Goal: Task Accomplishment & Management: Manage account settings

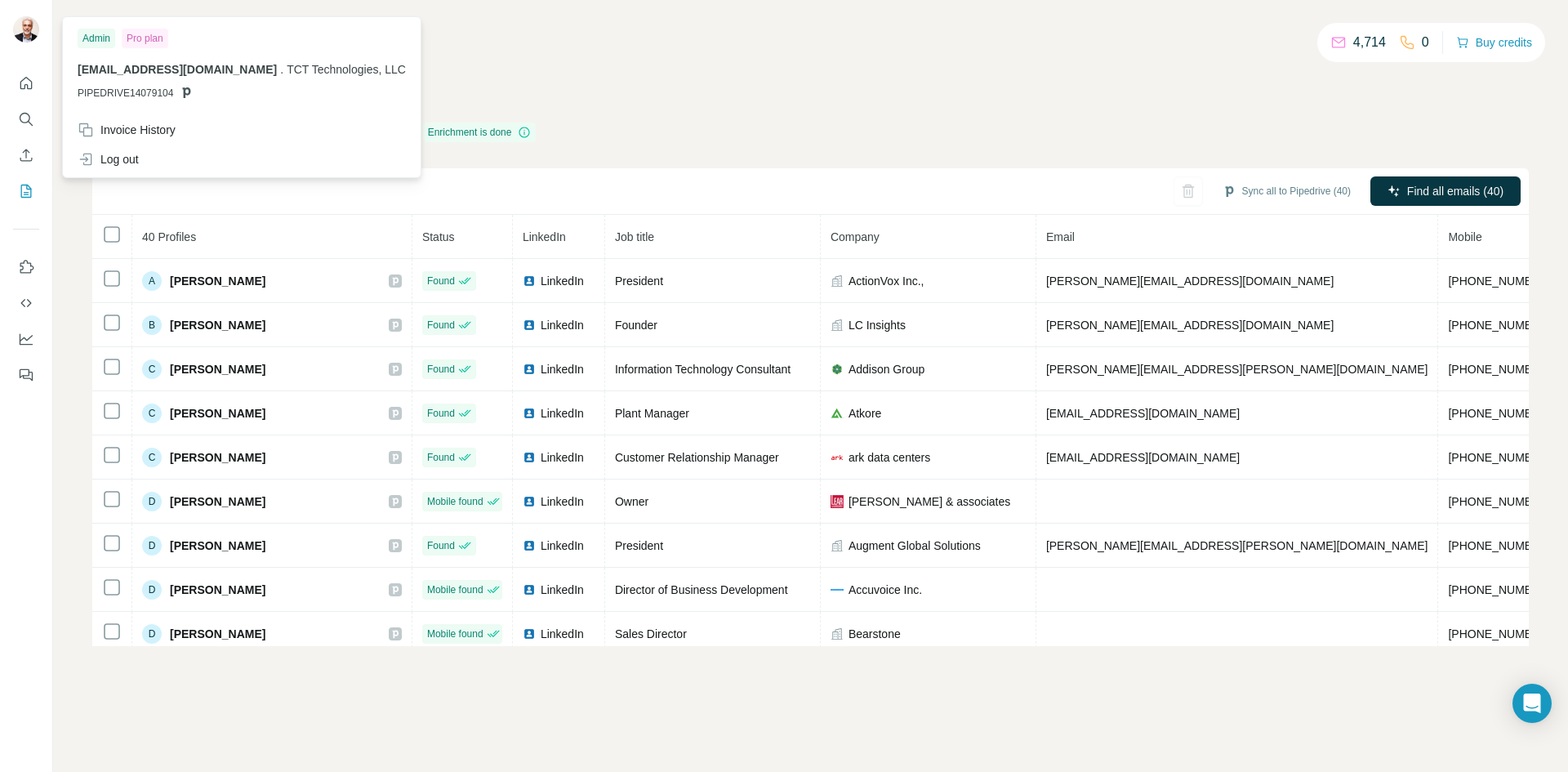
click at [5, 31] on div at bounding box center [28, 31] width 48 height 53
click at [29, 29] on img at bounding box center [25, 29] width 26 height 26
click at [27, 89] on icon "Quick start" at bounding box center [25, 83] width 17 height 17
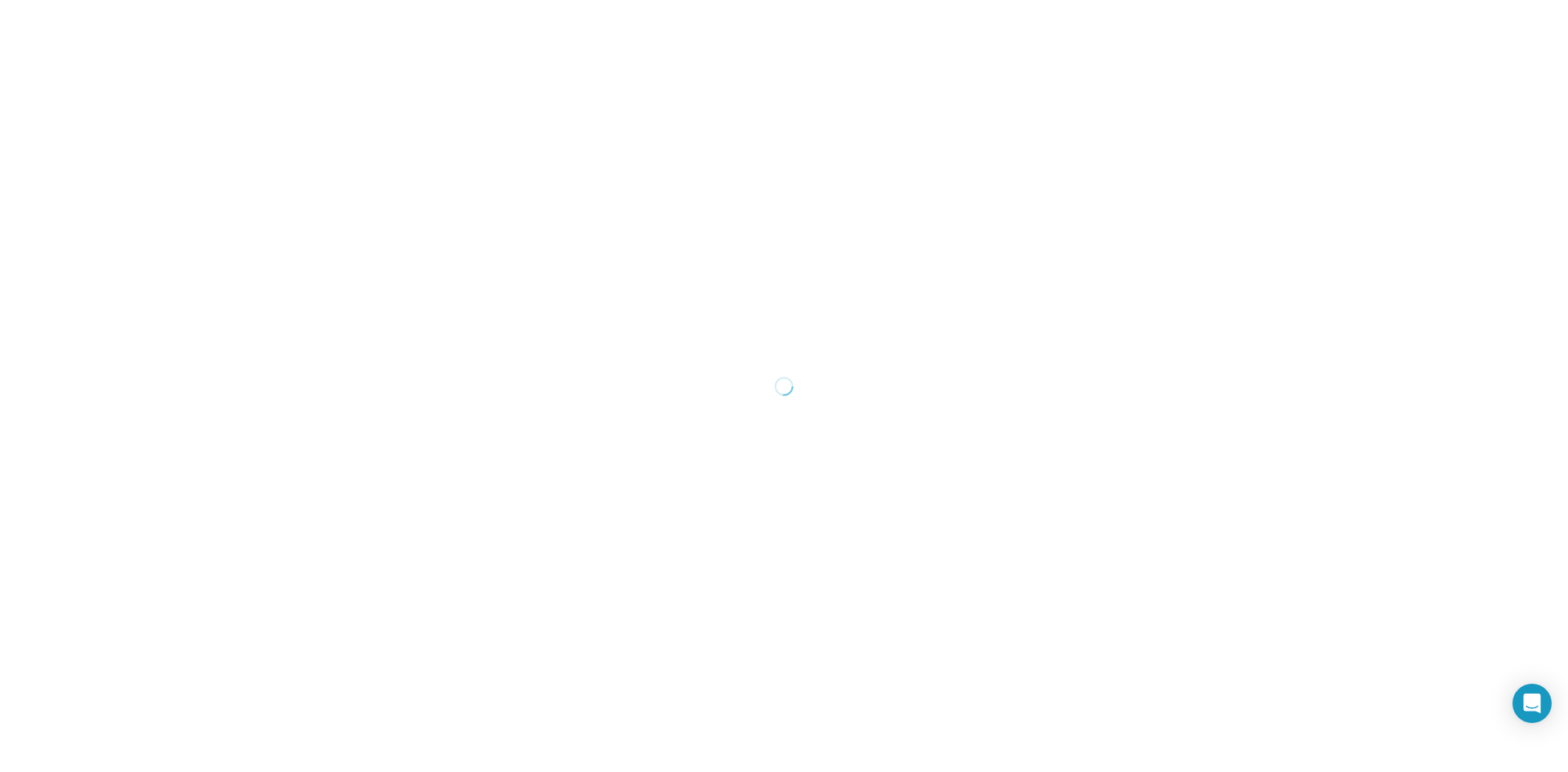
click at [146, 154] on div at bounding box center [784, 386] width 1568 height 772
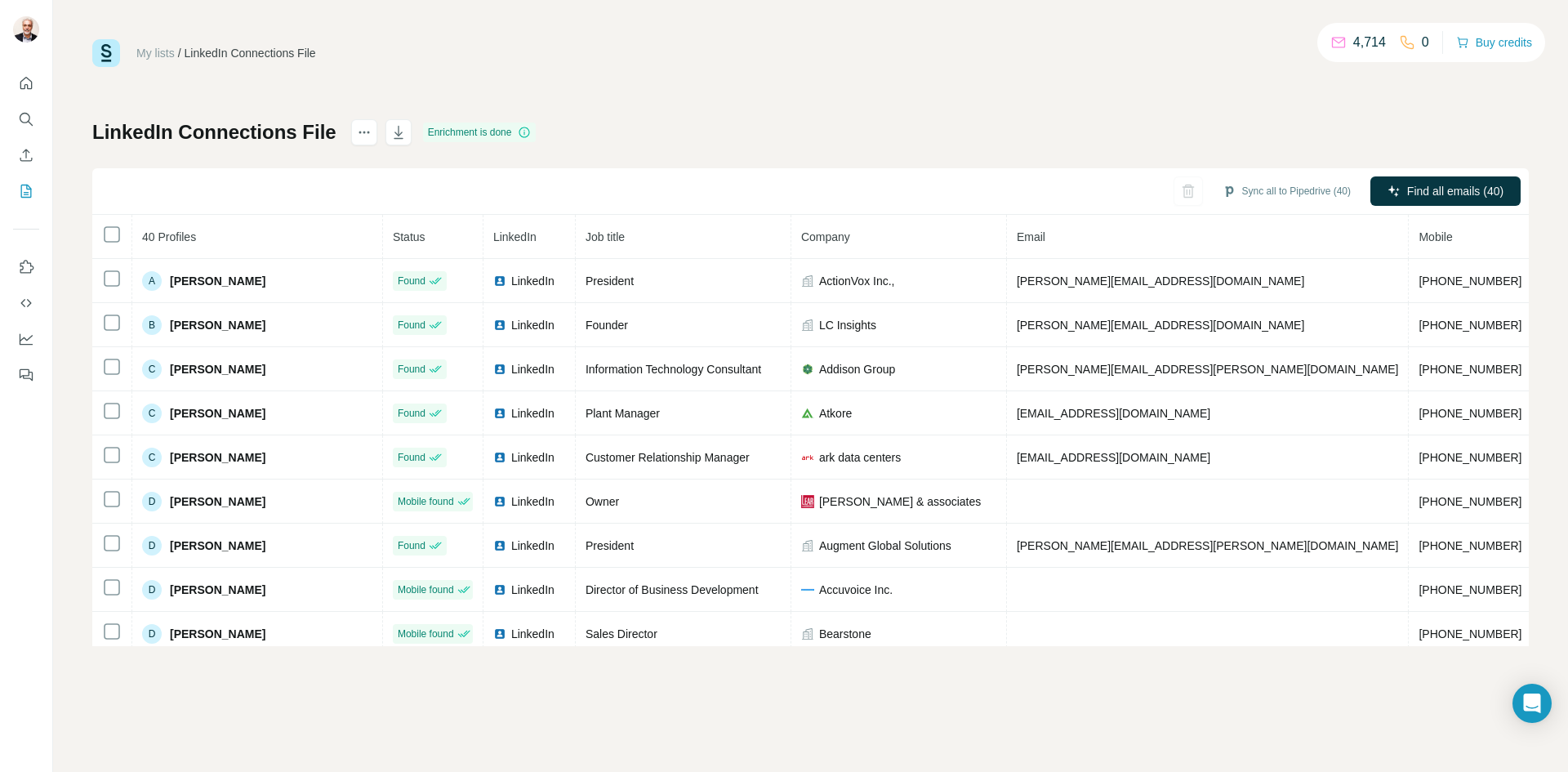
scroll to position [0, 26]
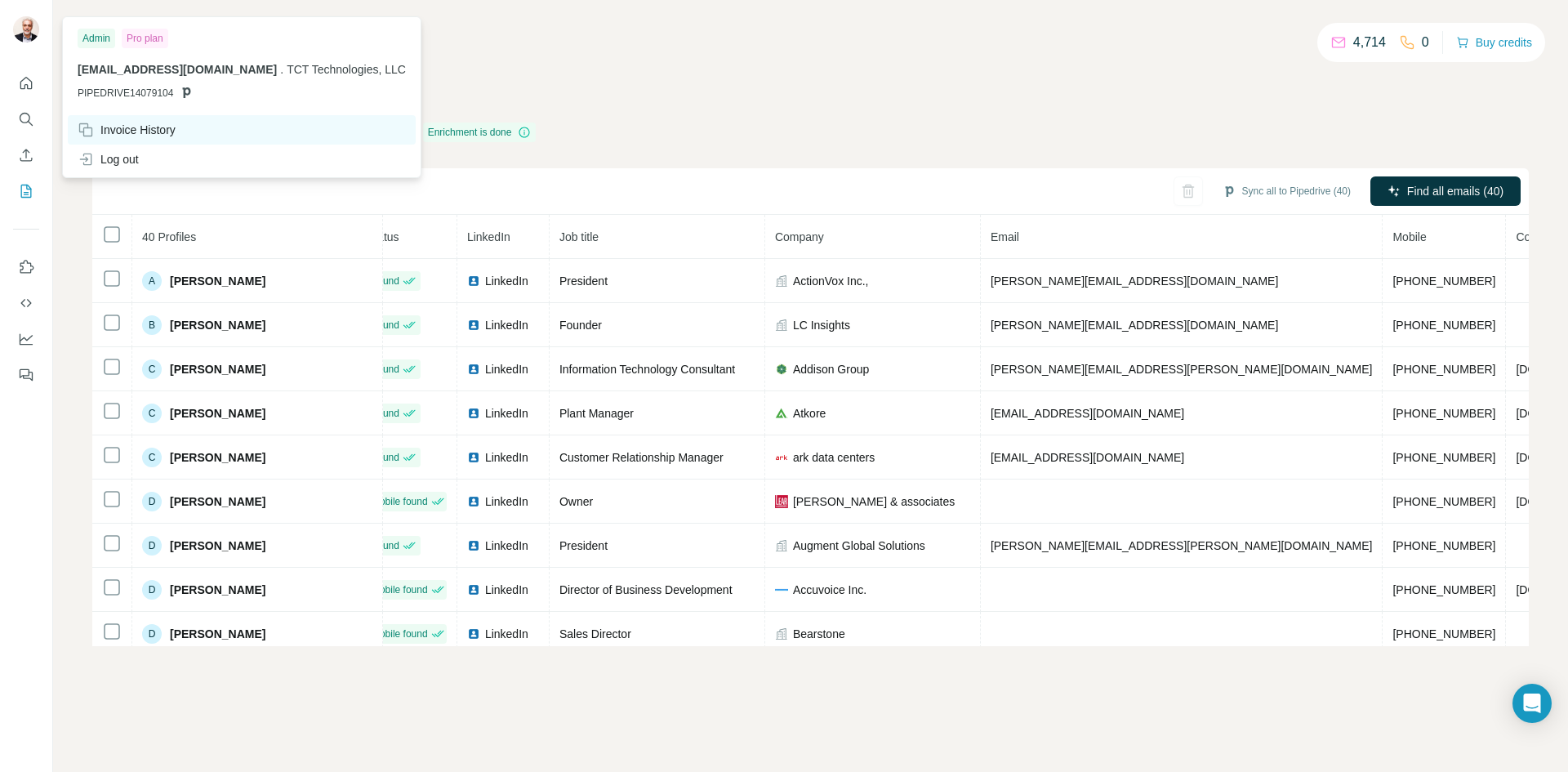
click at [111, 130] on div "Invoice History" at bounding box center [126, 129] width 98 height 17
click at [103, 94] on span "PIPEDRIVE14079104" at bounding box center [125, 92] width 95 height 15
click at [123, 67] on span "[EMAIL_ADDRESS][DOMAIN_NAME]" at bounding box center [177, 69] width 199 height 13
click at [90, 34] on div "Admin" at bounding box center [96, 38] width 38 height 19
click at [149, 37] on div "Pro plan" at bounding box center [145, 38] width 47 height 19
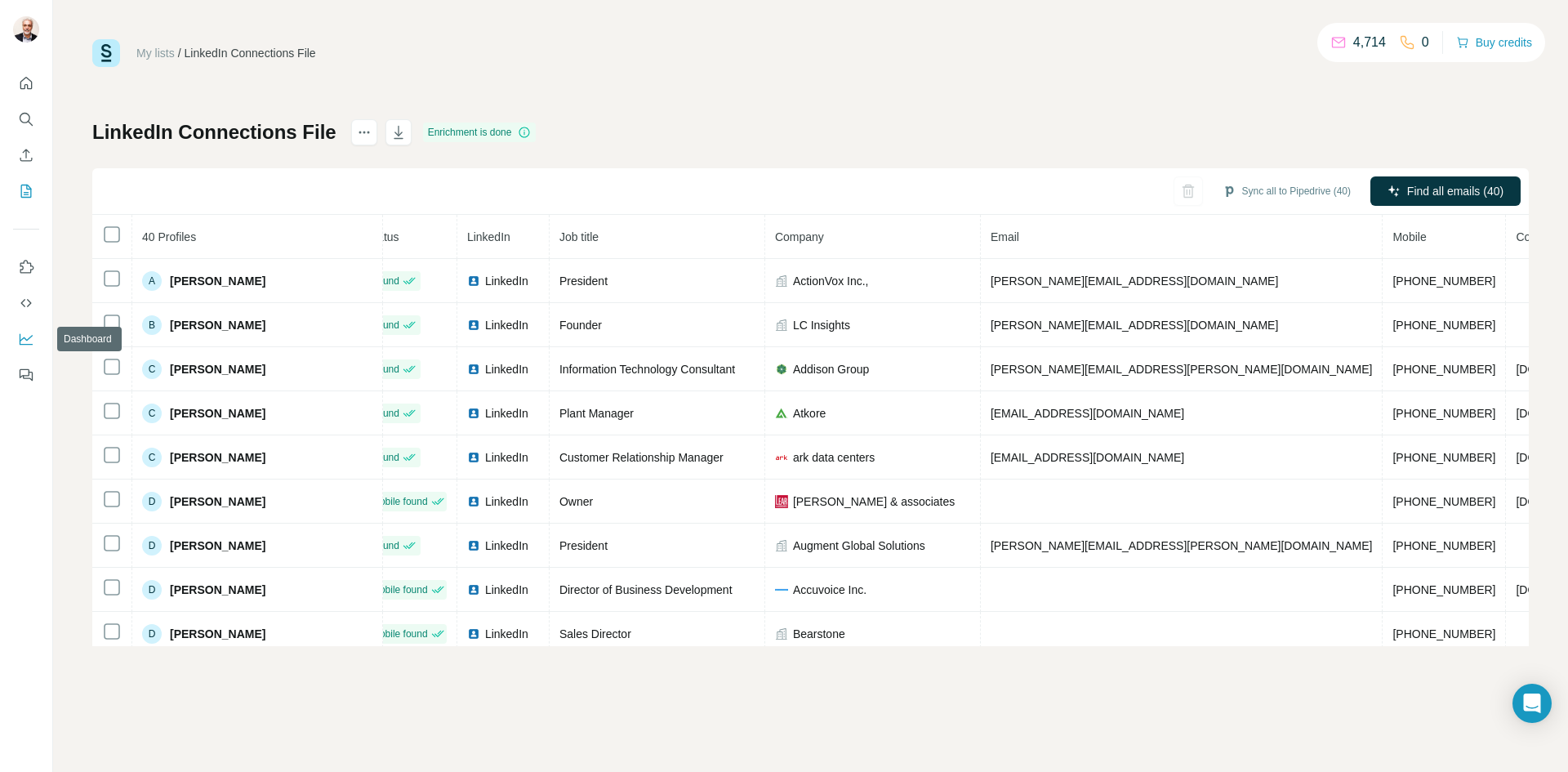
click at [25, 336] on icon "Dashboard" at bounding box center [25, 338] width 17 height 17
